Goal: Transaction & Acquisition: Purchase product/service

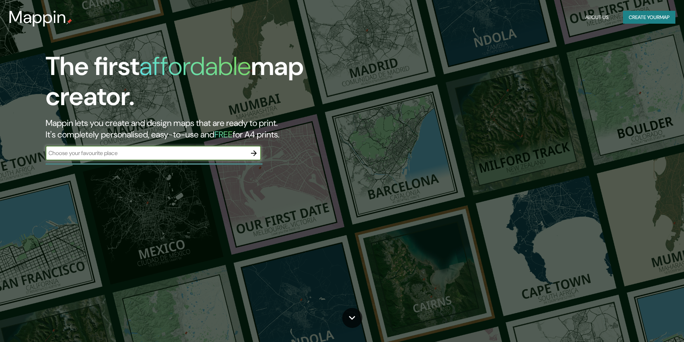
click at [143, 153] on input "text" at bounding box center [146, 153] width 201 height 8
click at [204, 157] on input "text" at bounding box center [146, 153] width 201 height 8
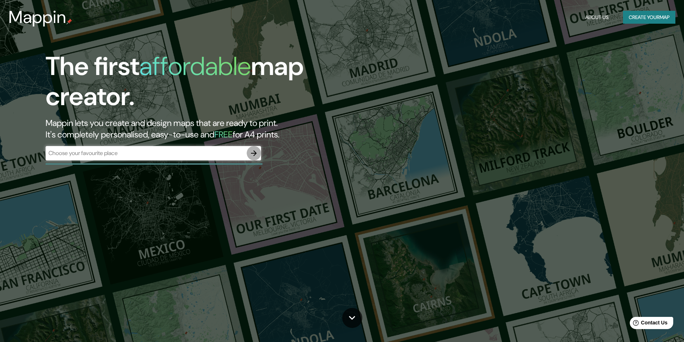
click at [254, 153] on icon "button" at bounding box center [254, 153] width 9 height 9
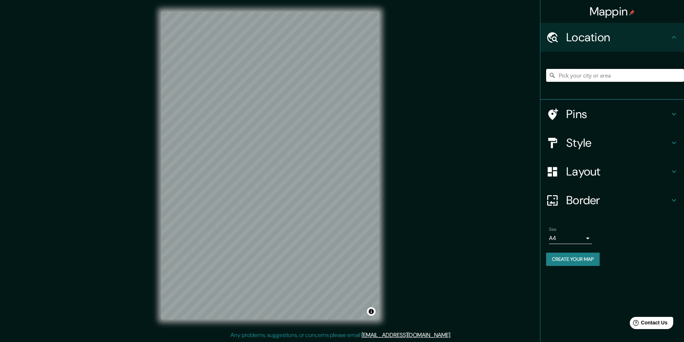
click at [581, 77] on input "Pick your city or area" at bounding box center [615, 75] width 138 height 13
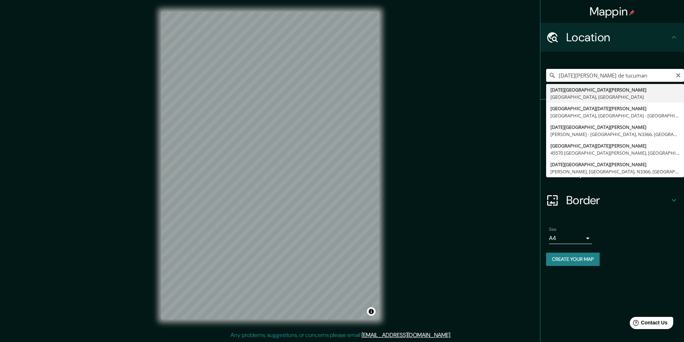
type input "[DATE][GEOGRAPHIC_DATA][PERSON_NAME], [GEOGRAPHIC_DATA], [GEOGRAPHIC_DATA]"
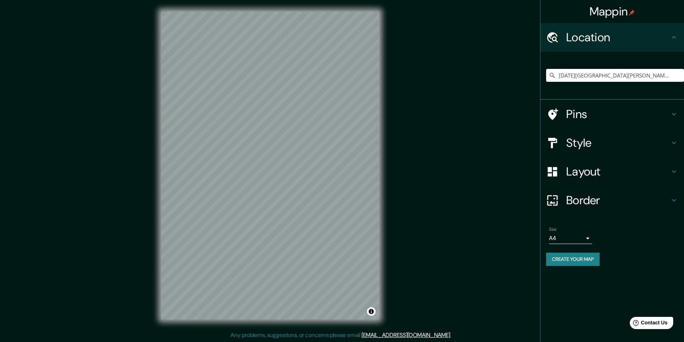
click at [587, 239] on body "Mappin Location [DATE][GEOGRAPHIC_DATA][PERSON_NAME], [GEOGRAPHIC_DATA], [GEOGR…" at bounding box center [342, 171] width 684 height 342
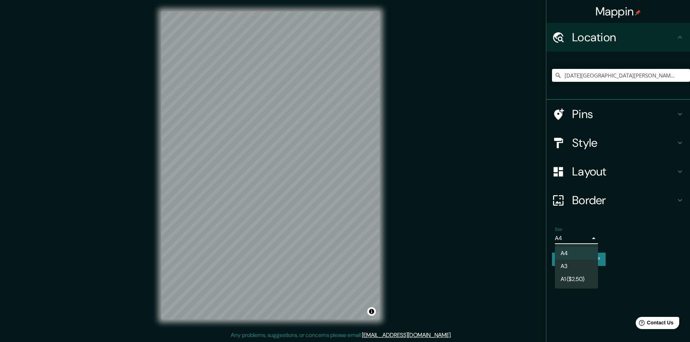
click at [568, 265] on li "A3" at bounding box center [576, 266] width 43 height 13
type input "a4"
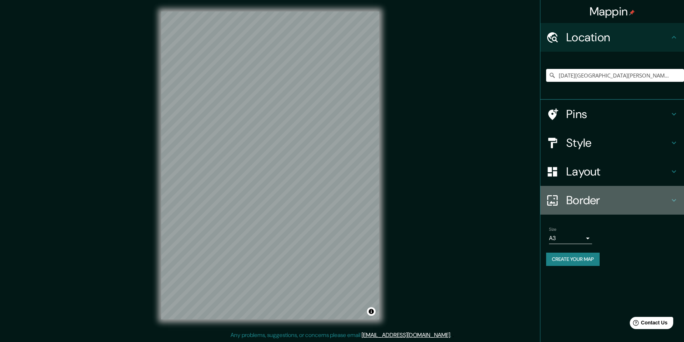
click at [672, 198] on icon at bounding box center [674, 200] width 9 height 9
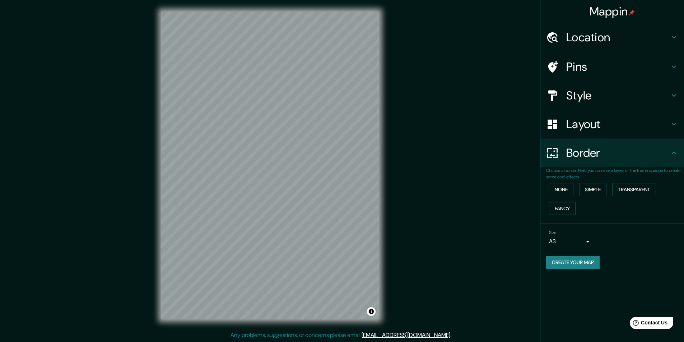
click at [625, 245] on div "Size A3 a4" at bounding box center [612, 238] width 132 height 23
click at [616, 97] on h4 "Style" at bounding box center [617, 95] width 103 height 14
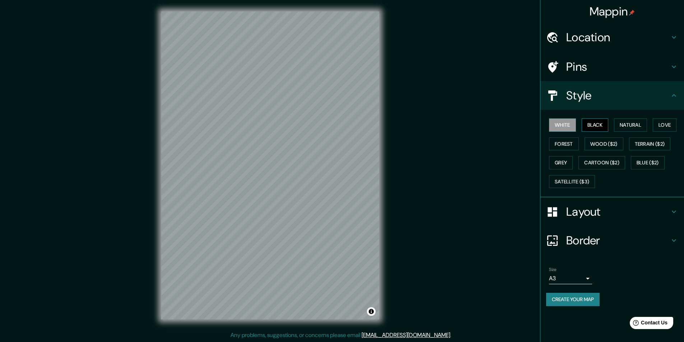
click at [594, 124] on button "Black" at bounding box center [595, 125] width 27 height 13
click at [560, 126] on button "White" at bounding box center [562, 125] width 27 height 13
click at [593, 126] on button "Black" at bounding box center [595, 125] width 27 height 13
click at [673, 209] on icon at bounding box center [674, 212] width 9 height 9
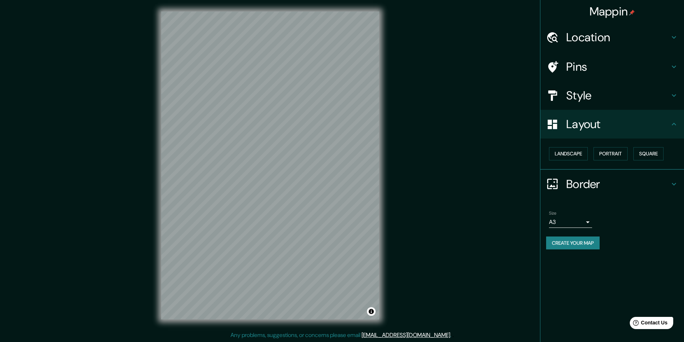
click at [674, 125] on icon at bounding box center [674, 124] width 9 height 9
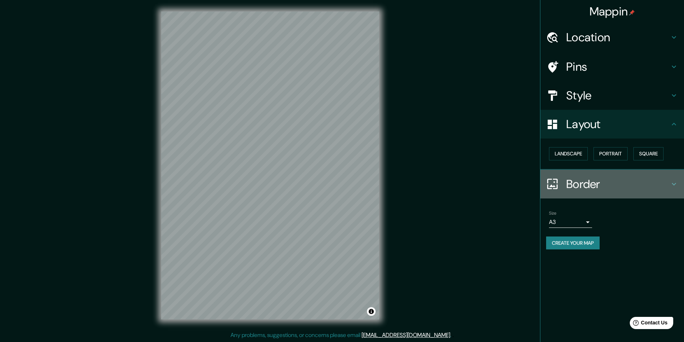
click at [674, 185] on icon at bounding box center [674, 184] width 4 height 3
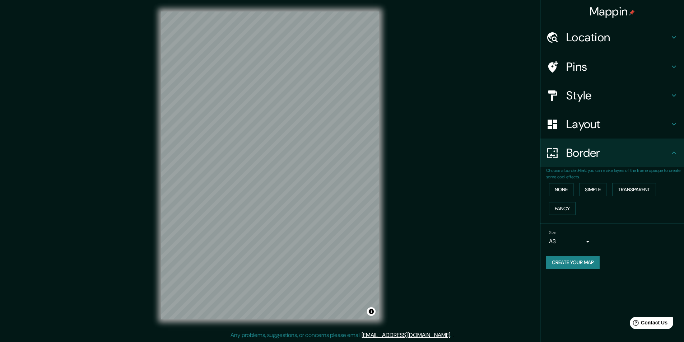
click at [563, 190] on button "None" at bounding box center [561, 189] width 24 height 13
click at [593, 190] on button "Simple" at bounding box center [592, 189] width 27 height 13
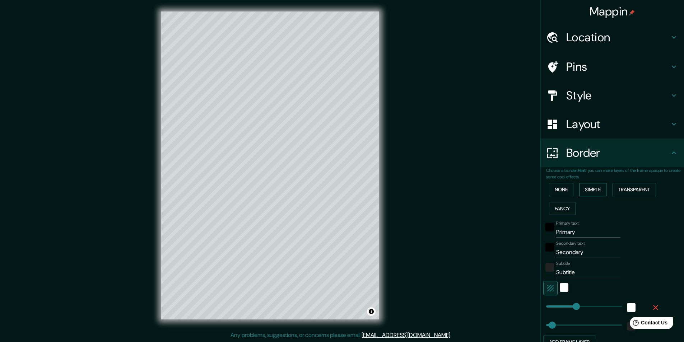
click at [593, 190] on button "Simple" at bounding box center [592, 189] width 27 height 13
type input "243"
type input "49"
click at [551, 189] on button "None" at bounding box center [561, 189] width 24 height 13
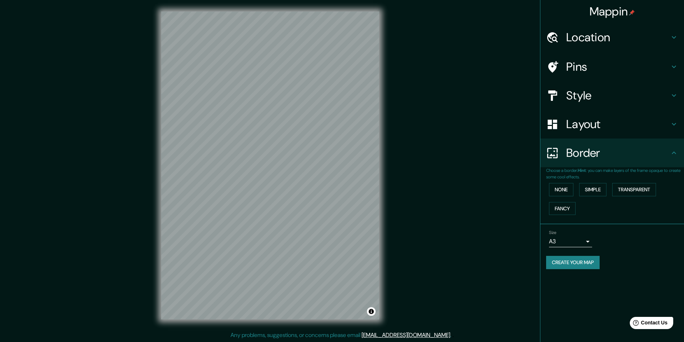
drag, startPoint x: 382, startPoint y: 212, endPoint x: 408, endPoint y: 172, distance: 47.9
click at [408, 172] on div "Mappin Location [DATE][GEOGRAPHIC_DATA][PERSON_NAME], [GEOGRAPHIC_DATA], [GEOGR…" at bounding box center [342, 171] width 684 height 343
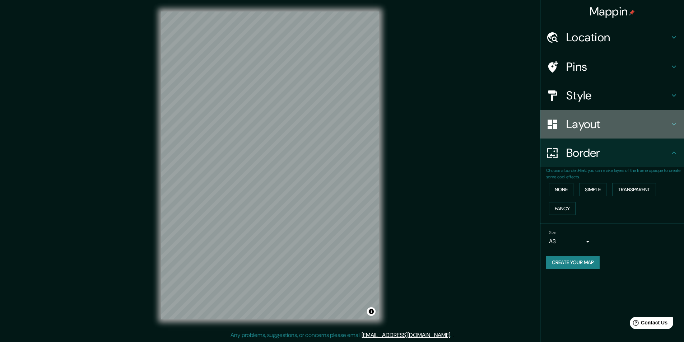
click at [664, 124] on h4 "Layout" at bounding box center [617, 124] width 103 height 14
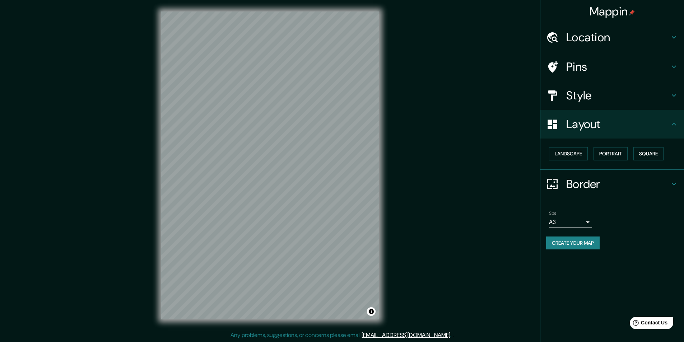
click at [664, 124] on h4 "Layout" at bounding box center [617, 124] width 103 height 14
click at [676, 96] on icon at bounding box center [674, 95] width 9 height 9
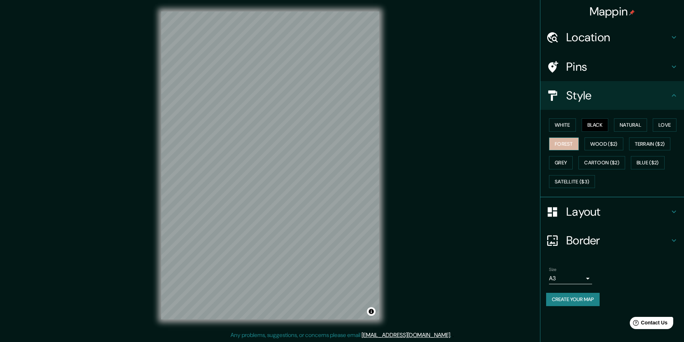
click at [560, 143] on button "Forest" at bounding box center [564, 144] width 30 height 13
click at [569, 126] on button "White" at bounding box center [562, 125] width 27 height 13
click at [588, 125] on button "Black" at bounding box center [595, 125] width 27 height 13
click at [622, 125] on button "Natural" at bounding box center [630, 125] width 33 height 13
click at [669, 127] on button "Love" at bounding box center [665, 125] width 24 height 13
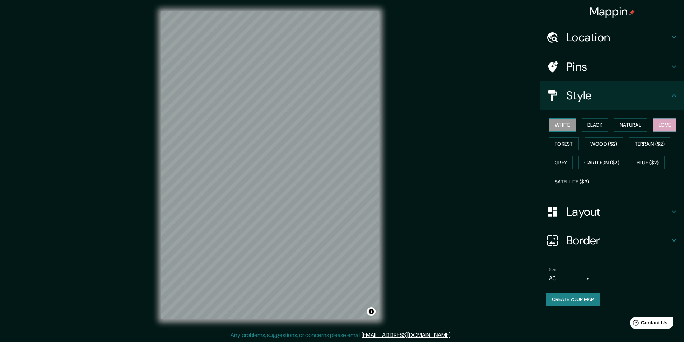
click at [560, 124] on button "White" at bounding box center [562, 125] width 27 height 13
click at [593, 125] on button "Black" at bounding box center [595, 125] width 27 height 13
click at [590, 299] on button "Create your map" at bounding box center [573, 299] width 54 height 13
click at [574, 298] on button "Create your map" at bounding box center [573, 299] width 54 height 13
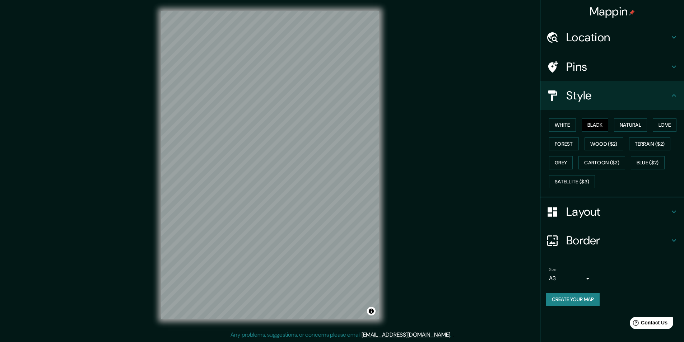
click at [594, 302] on button "Create your map" at bounding box center [573, 299] width 54 height 13
click at [421, 166] on div "Mappin Location [DATE][GEOGRAPHIC_DATA][PERSON_NAME], [GEOGRAPHIC_DATA], [GEOGR…" at bounding box center [342, 171] width 684 height 343
